Goal: Task Accomplishment & Management: Complete application form

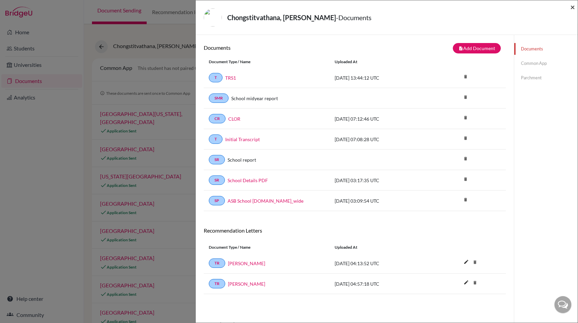
click at [571, 8] on span "×" at bounding box center [573, 7] width 5 height 10
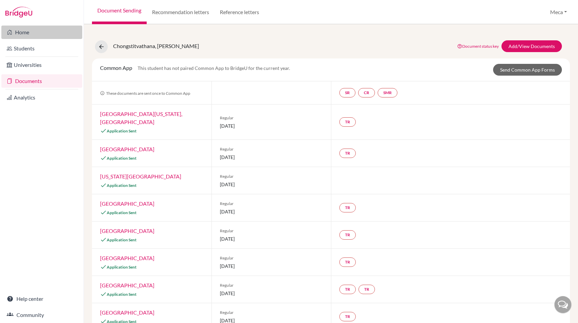
click at [26, 32] on link "Home" at bounding box center [41, 32] width 81 height 13
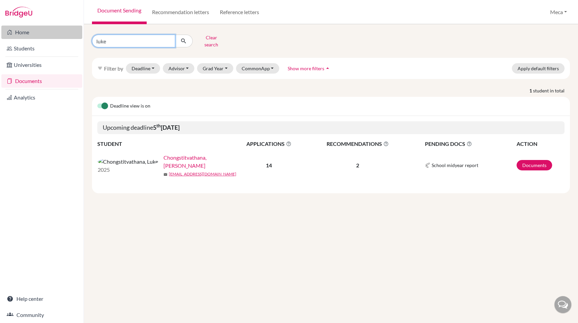
drag, startPoint x: 123, startPoint y: 41, endPoint x: 28, endPoint y: 29, distance: 96.2
click at [28, 29] on div "Home Students Universities Documents Analytics Help center Community Document S…" at bounding box center [289, 161] width 578 height 323
type input "mai"
click button "submit" at bounding box center [184, 41] width 18 height 13
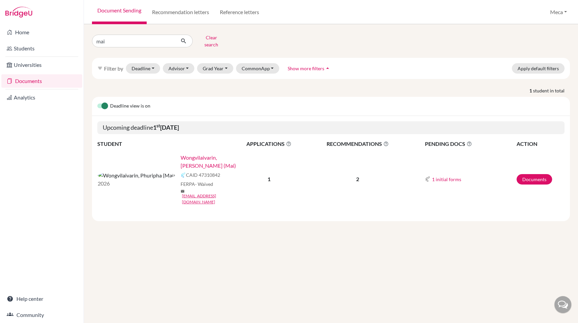
click at [181, 154] on link "Wongvilaivarin, [PERSON_NAME] (Mai)" at bounding box center [209, 162] width 56 height 16
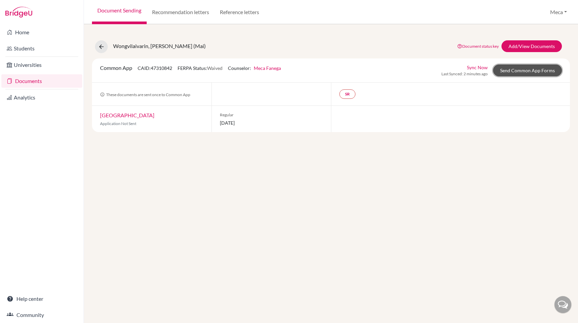
click at [525, 72] on link "Send Common App Forms" at bounding box center [527, 70] width 69 height 12
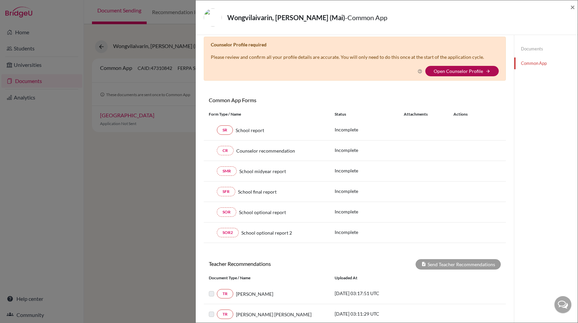
scroll to position [8, 0]
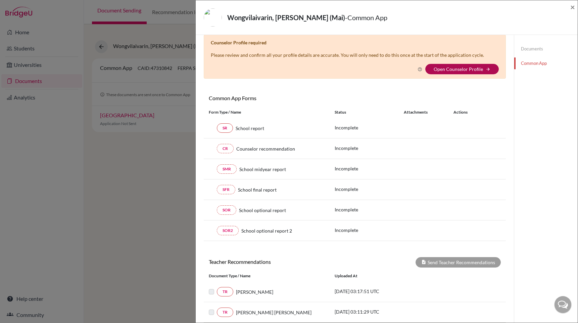
click at [467, 71] on link "Open Counselor Profile" at bounding box center [458, 69] width 49 height 6
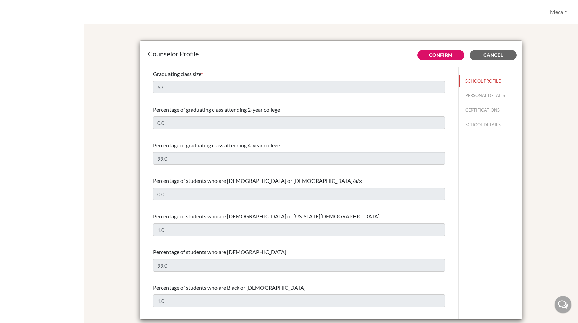
select select "0"
select select "307912"
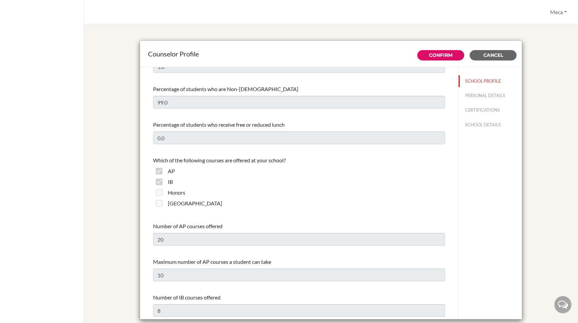
scroll to position [376, 0]
